Goal: Navigation & Orientation: Find specific page/section

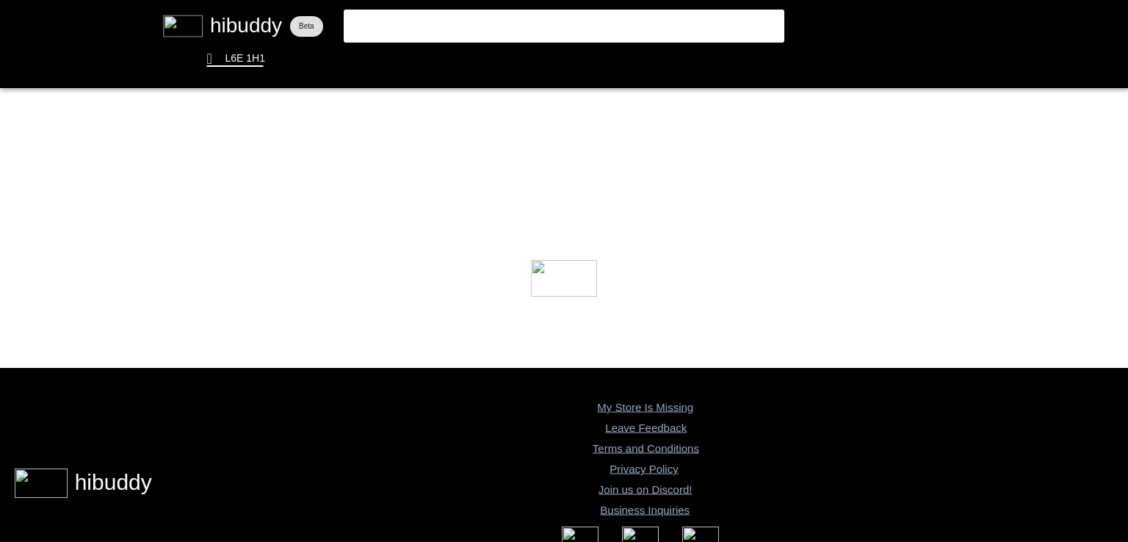
click at [588, 318] on flt-glass-pane at bounding box center [564, 271] width 1128 height 542
click at [623, 183] on flt-glass-pane at bounding box center [564, 271] width 1128 height 542
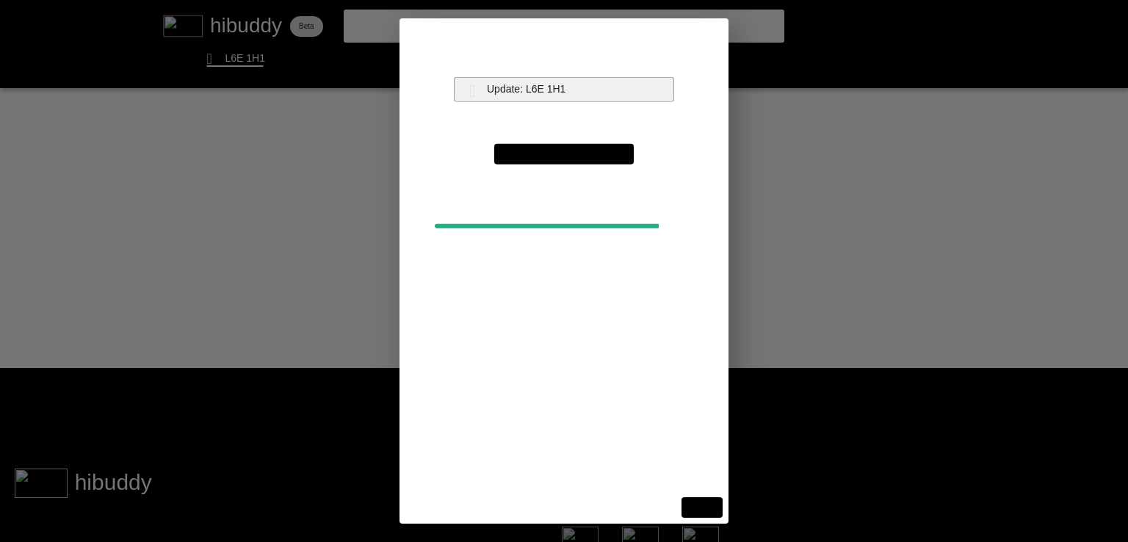
click at [561, 87] on flt-glass-pane at bounding box center [564, 271] width 1128 height 542
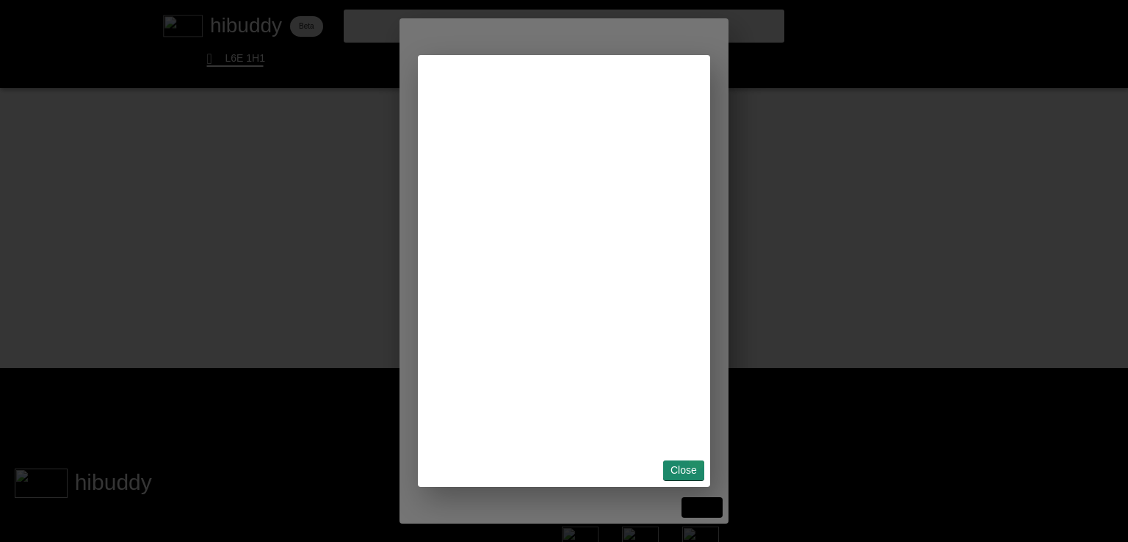
click at [697, 461] on flt-glass-pane at bounding box center [564, 271] width 1128 height 542
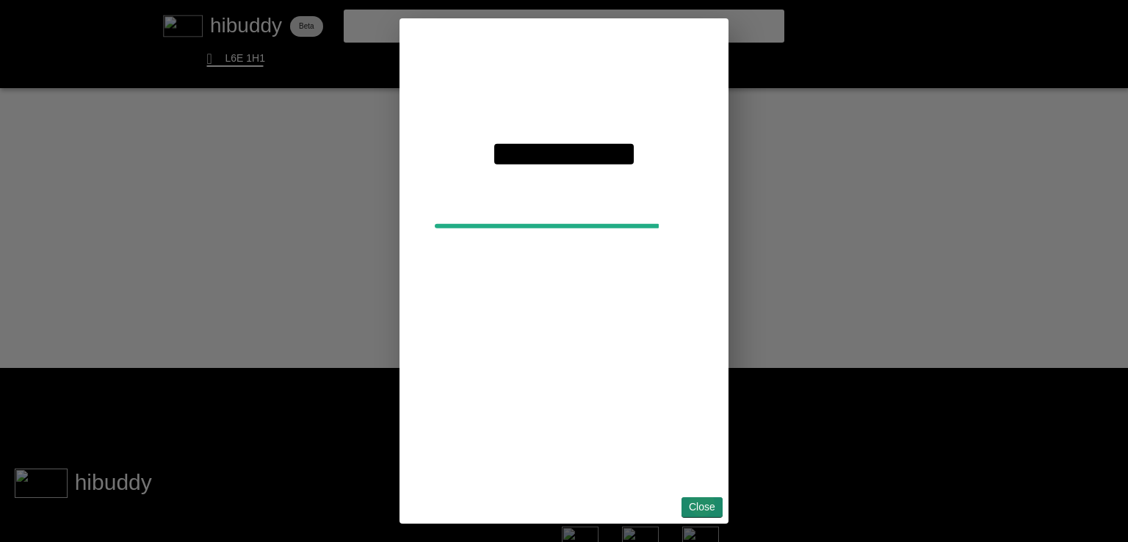
click at [702, 501] on flt-glass-pane at bounding box center [564, 271] width 1128 height 542
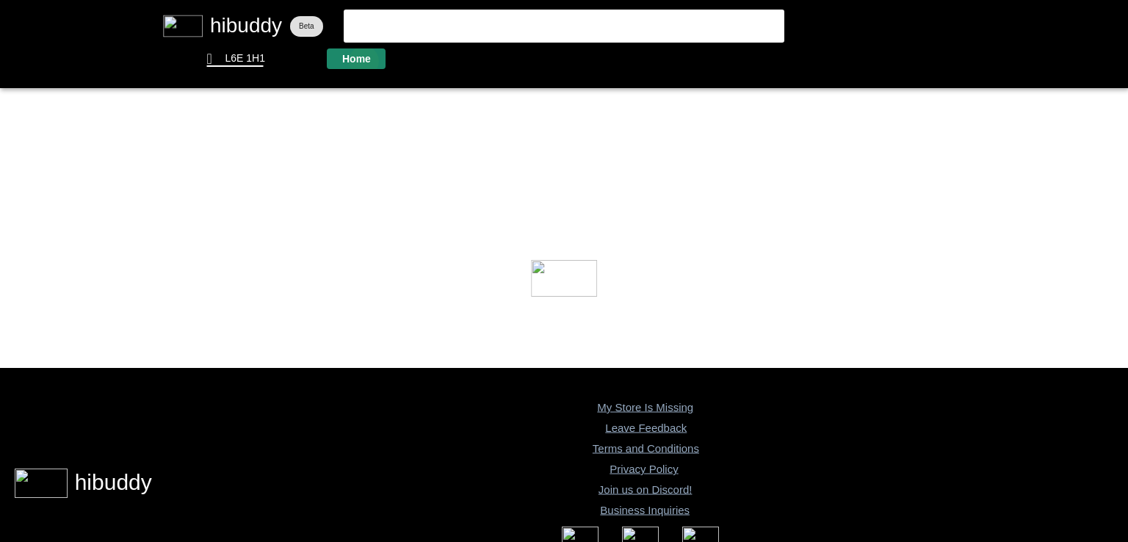
click at [366, 62] on flt-glass-pane at bounding box center [564, 271] width 1128 height 542
click at [428, 62] on flt-glass-pane at bounding box center [564, 271] width 1128 height 542
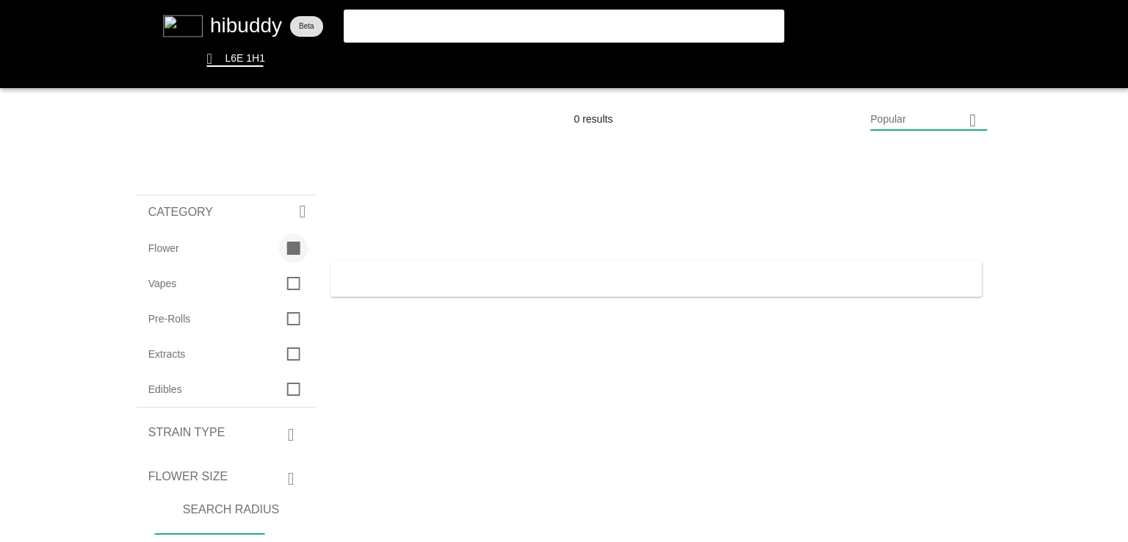
click at [287, 255] on flt-glass-pane at bounding box center [564, 271] width 1128 height 542
click at [251, 27] on flt-glass-pane at bounding box center [564, 271] width 1128 height 542
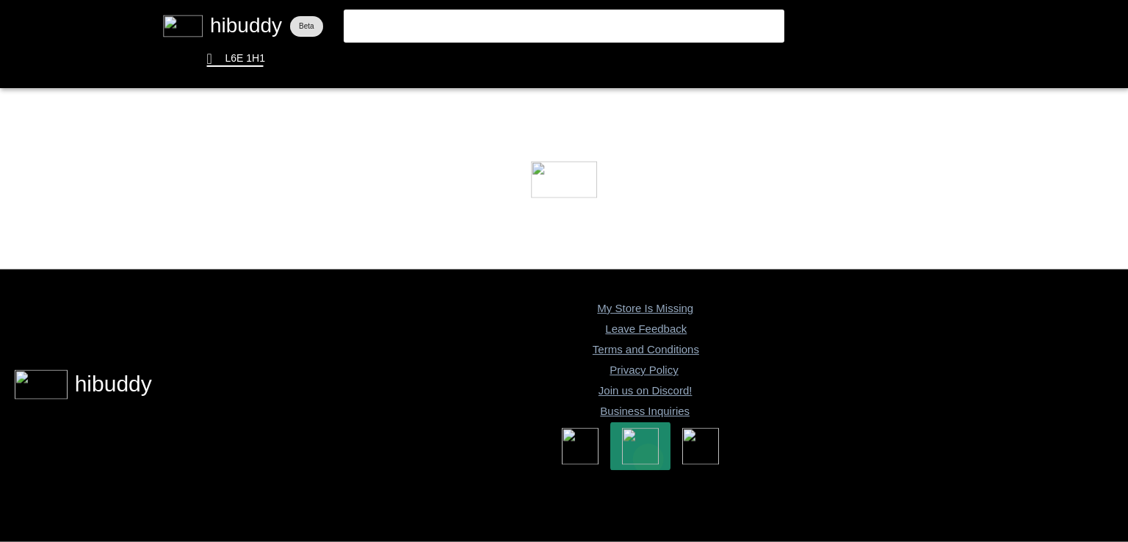
click at [649, 461] on flt-glass-pane at bounding box center [564, 271] width 1128 height 542
